Goal: Task Accomplishment & Management: Manage account settings

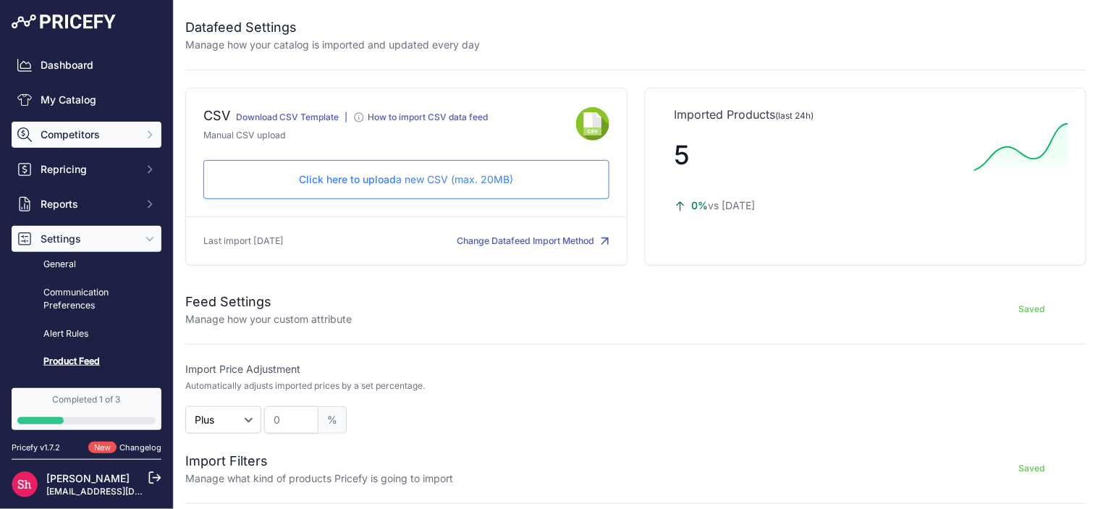
click at [69, 132] on span "Competitors" at bounding box center [88, 134] width 95 height 14
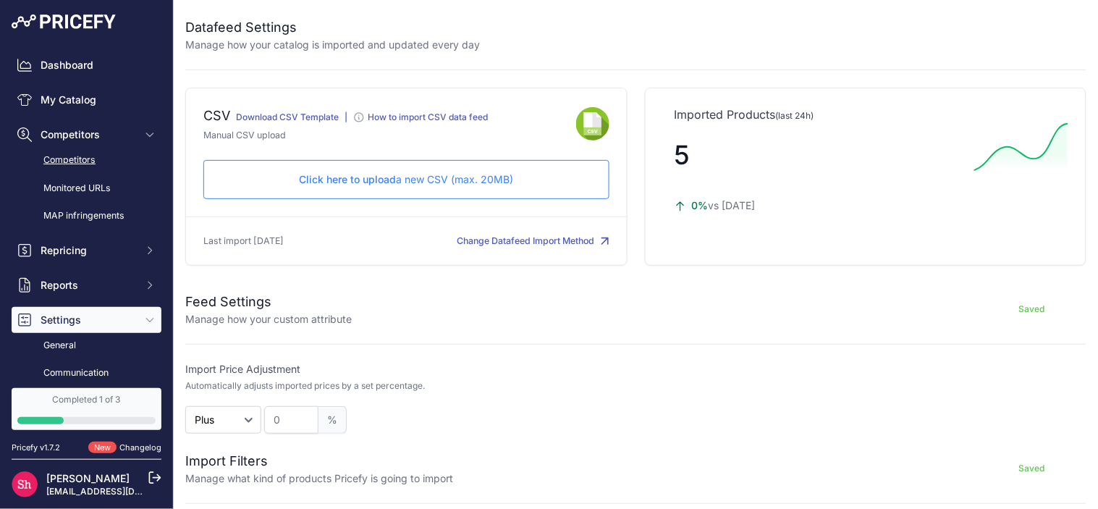
click at [69, 157] on link "Competitors" at bounding box center [87, 160] width 150 height 25
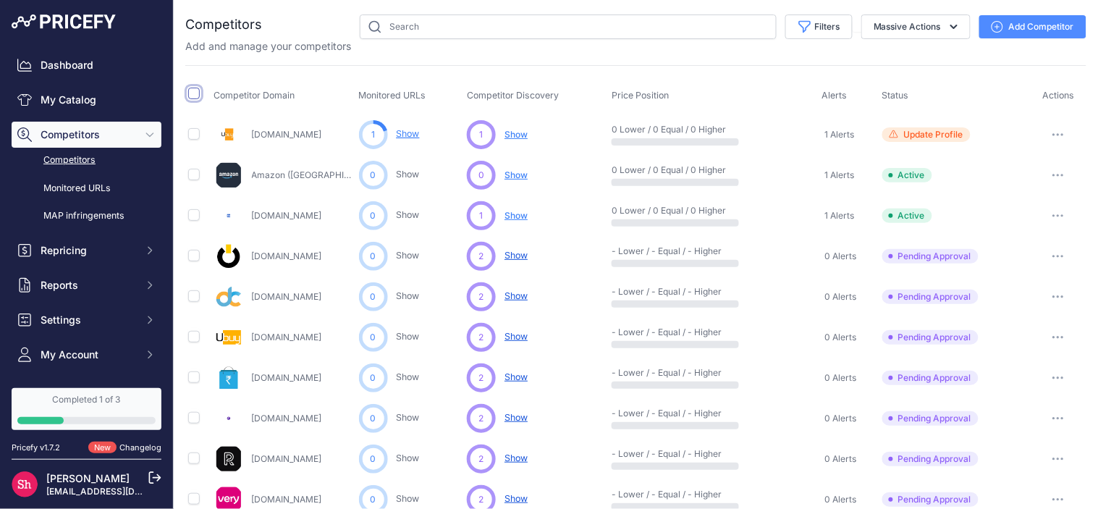
click at [192, 90] on input "checkbox" at bounding box center [194, 94] width 12 height 12
checkbox input "true"
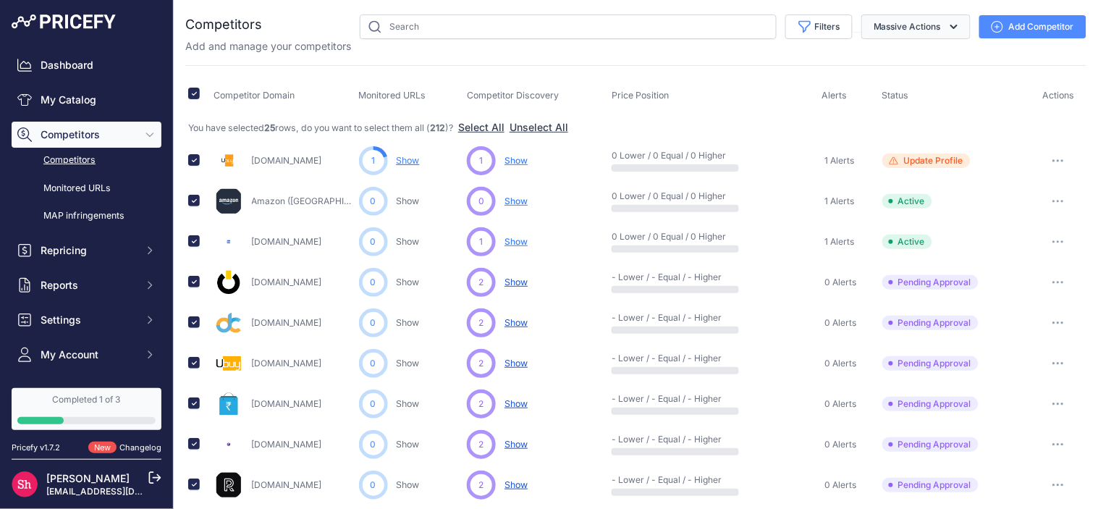
click at [887, 38] on button "Massive Actions" at bounding box center [915, 26] width 109 height 25
click at [92, 182] on link "Monitored URLs" at bounding box center [87, 188] width 150 height 25
